Goal: Transaction & Acquisition: Subscribe to service/newsletter

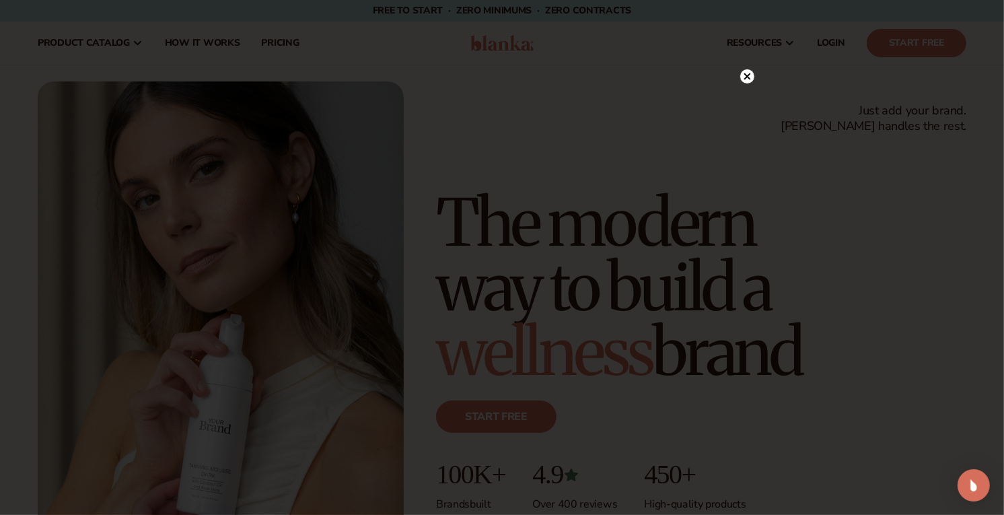
click at [750, 78] on circle at bounding box center [747, 76] width 14 height 14
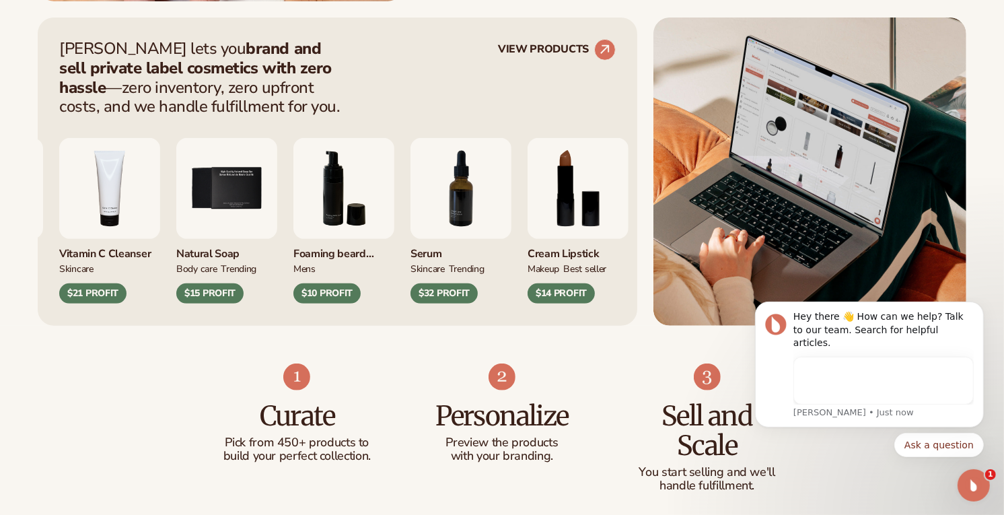
scroll to position [548, 0]
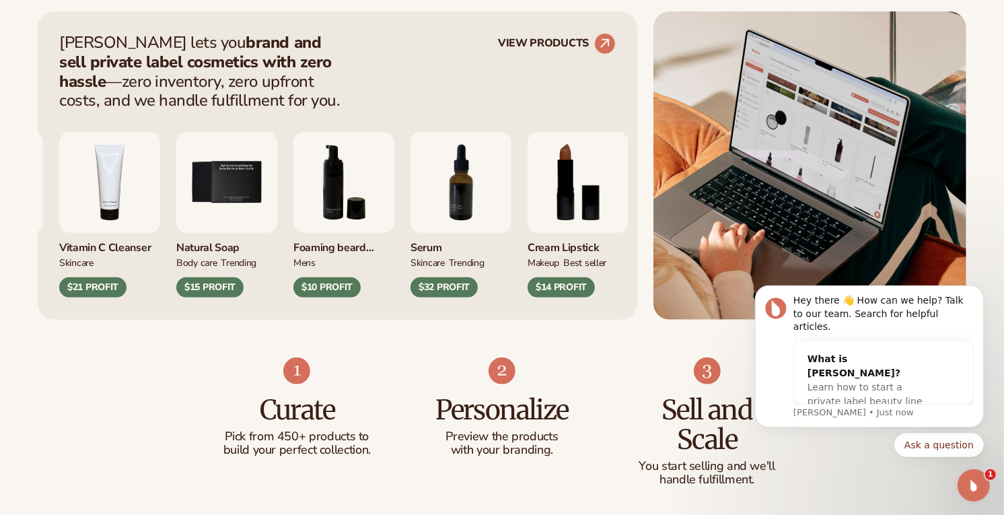
click at [573, 281] on div "$14 PROFIT" at bounding box center [561, 287] width 67 height 20
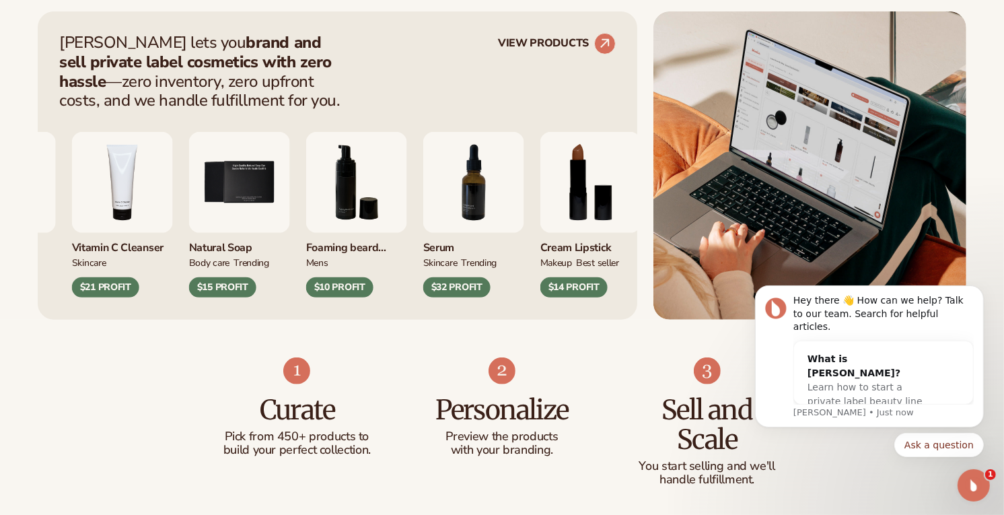
click at [576, 190] on img "8 / 9" at bounding box center [590, 182] width 101 height 101
click at [580, 250] on div "Cream Lipstick" at bounding box center [590, 244] width 101 height 22
click at [573, 265] on div "MAKEUP BEST SELLER" at bounding box center [590, 262] width 101 height 14
click at [561, 288] on div "$14 PROFIT" at bounding box center [573, 287] width 67 height 20
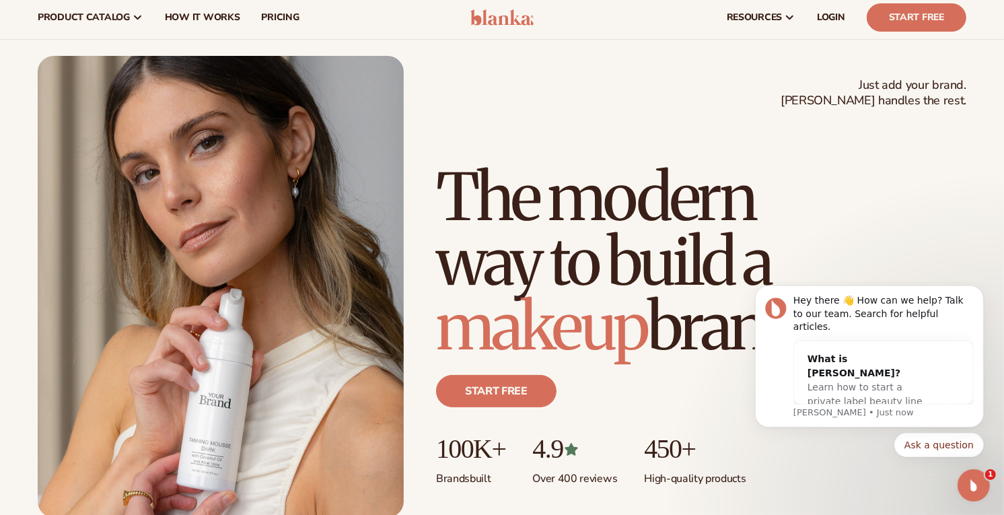
scroll to position [0, 0]
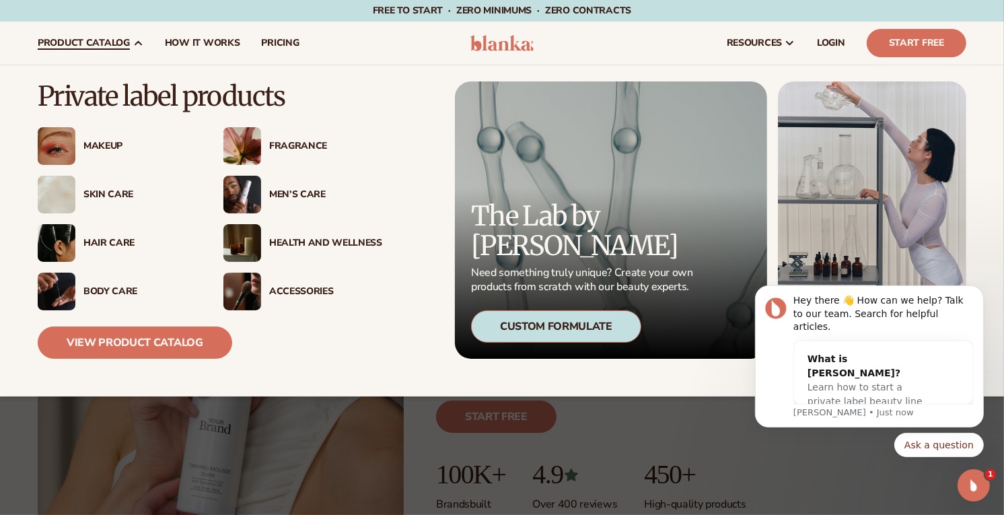
click at [96, 142] on div "Makeup" at bounding box center [139, 146] width 113 height 11
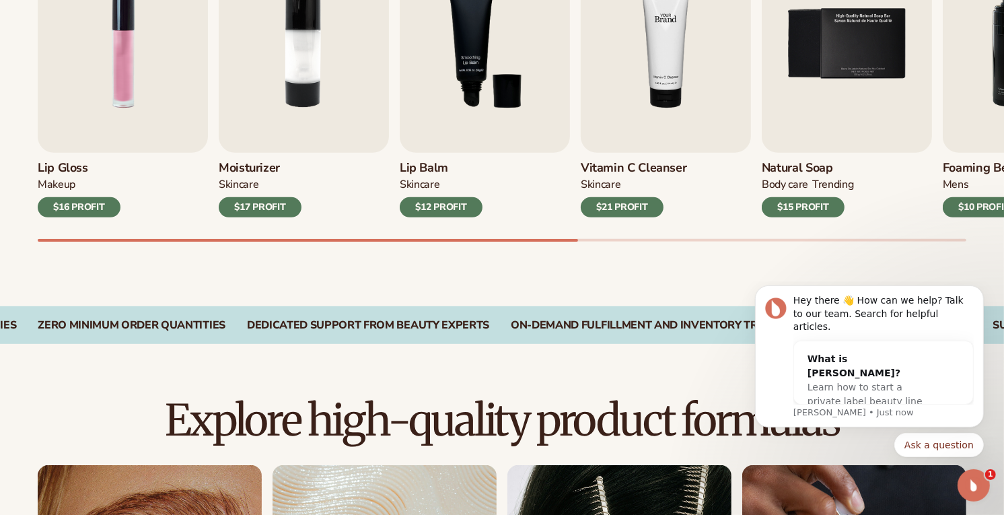
click at [648, 103] on img "4 / 9" at bounding box center [666, 43] width 170 height 217
click at [633, 213] on div "$21 PROFIT" at bounding box center [622, 207] width 83 height 20
click at [634, 105] on img "4 / 9" at bounding box center [666, 43] width 170 height 217
click at [640, 104] on img "4 / 9" at bounding box center [666, 43] width 170 height 217
click at [625, 175] on h3 "Vitamin C Cleanser" at bounding box center [634, 168] width 106 height 15
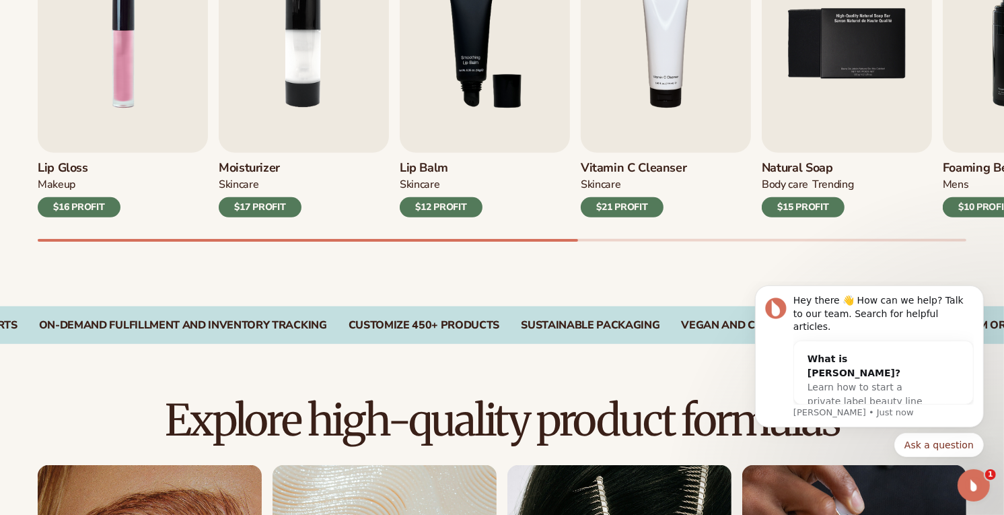
click at [629, 163] on h3 "Vitamin C Cleanser" at bounding box center [634, 168] width 106 height 15
click at [583, 199] on div "$21 PROFIT" at bounding box center [622, 207] width 83 height 20
click at [596, 186] on div "Skincare" at bounding box center [601, 185] width 40 height 14
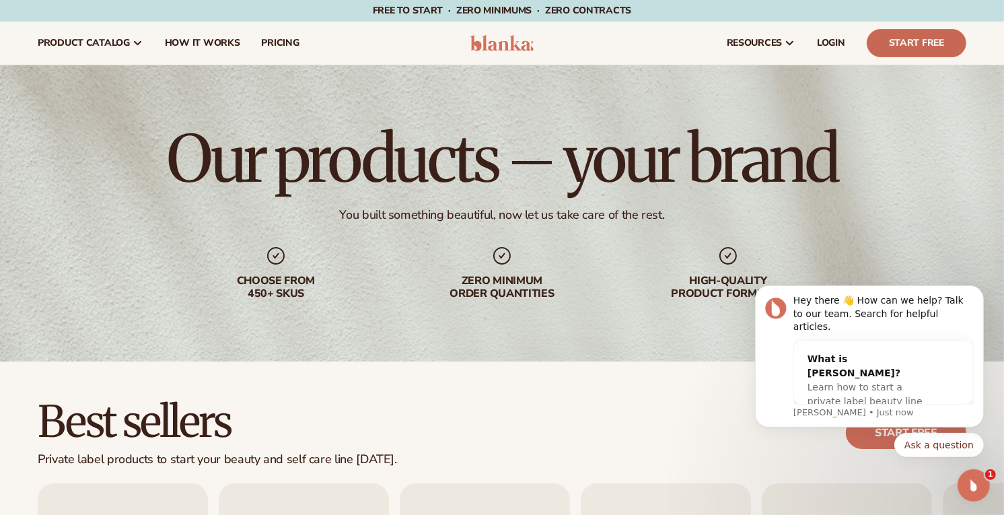
click at [913, 34] on link "Start Free" at bounding box center [917, 43] width 100 height 28
click at [497, 52] on header "Cart product catalog The Lab by [PERSON_NAME]" at bounding box center [502, 43] width 1004 height 43
click at [499, 42] on img at bounding box center [502, 43] width 64 height 16
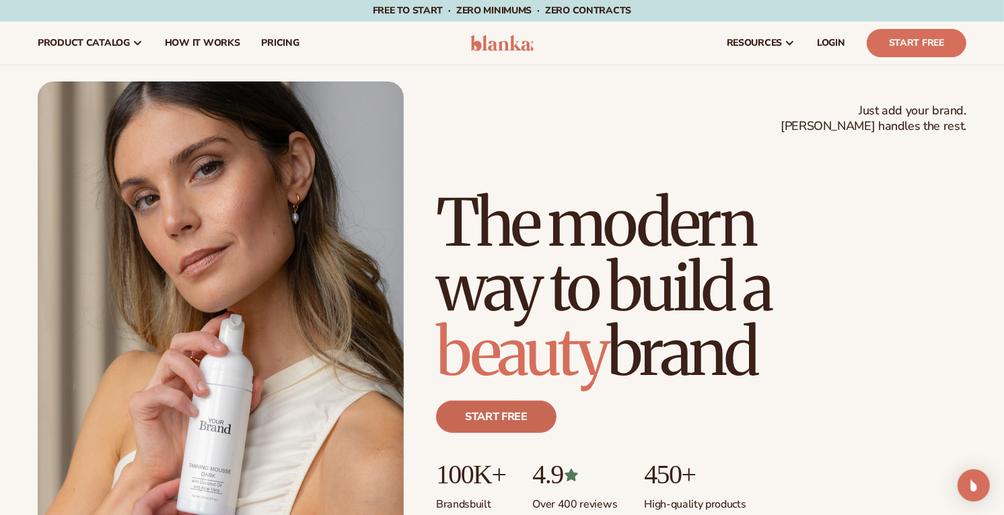
click at [500, 423] on link "Start free" at bounding box center [496, 416] width 120 height 32
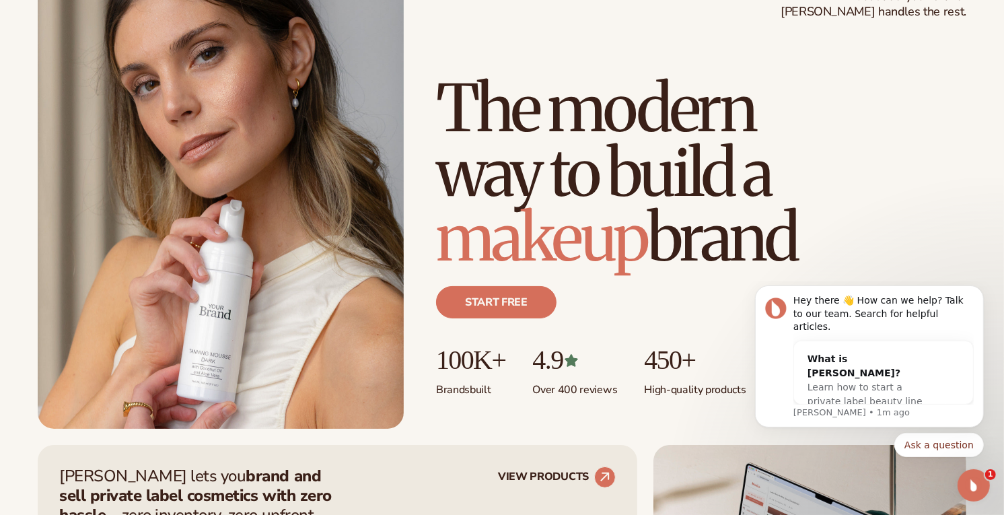
scroll to position [822, 0]
